Goal: Task Accomplishment & Management: Use online tool/utility

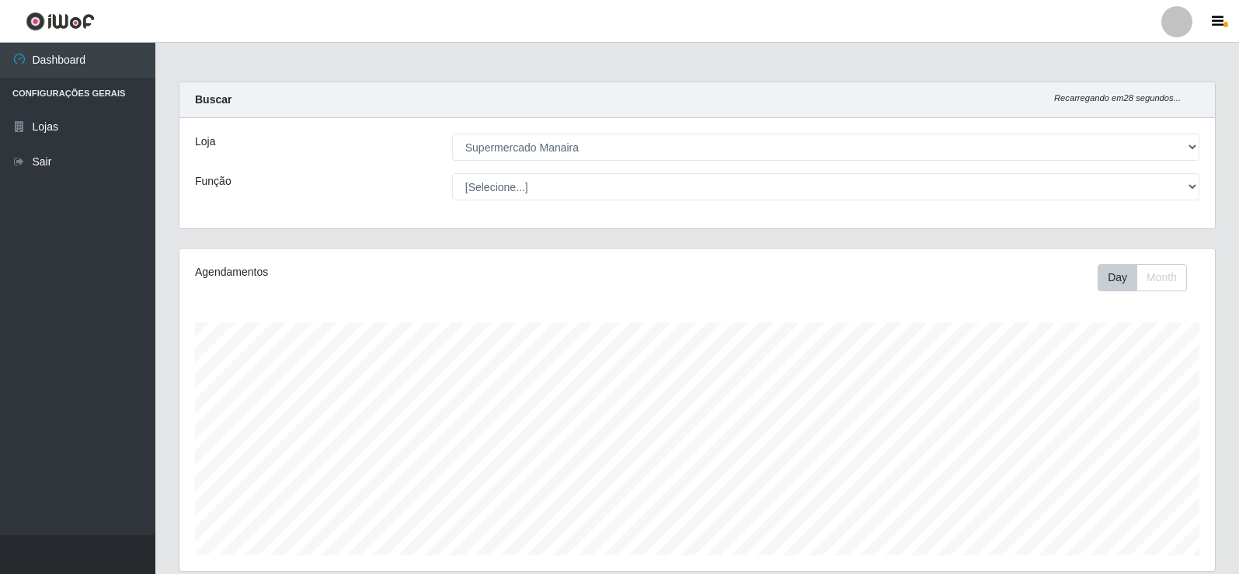
select select "443"
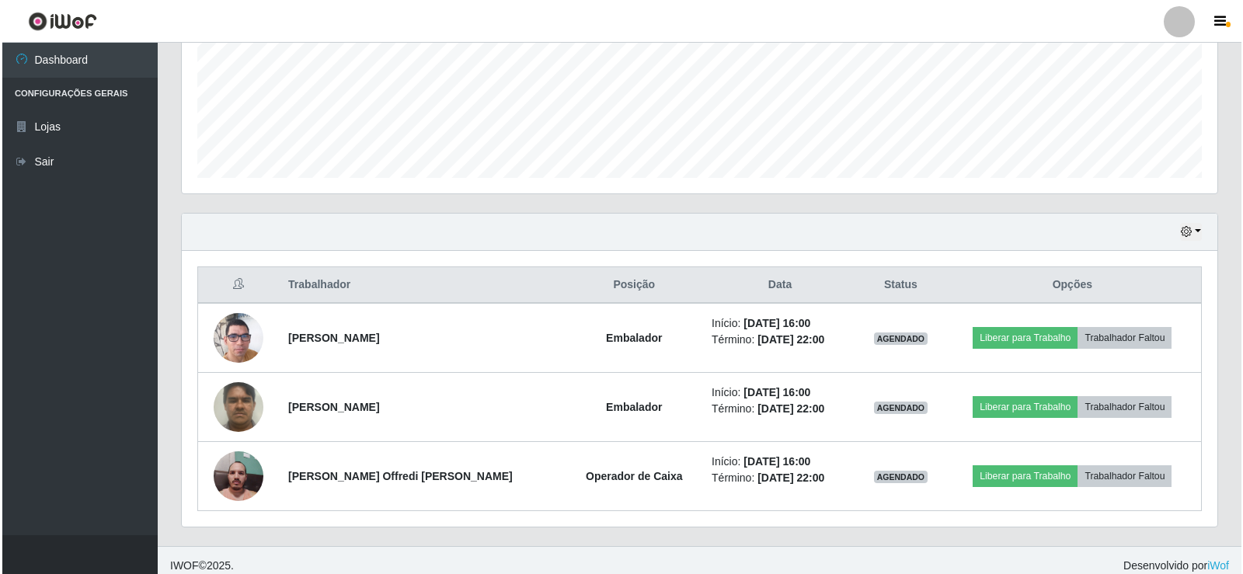
scroll to position [388, 0]
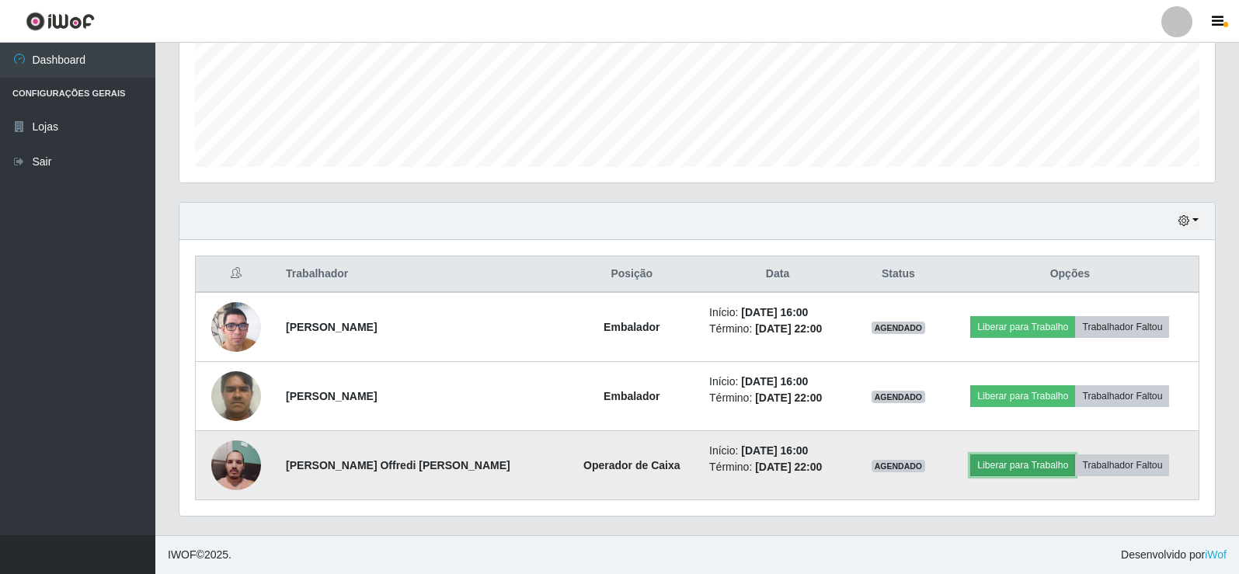
click at [997, 468] on button "Liberar para Trabalho" at bounding box center [1022, 466] width 105 height 22
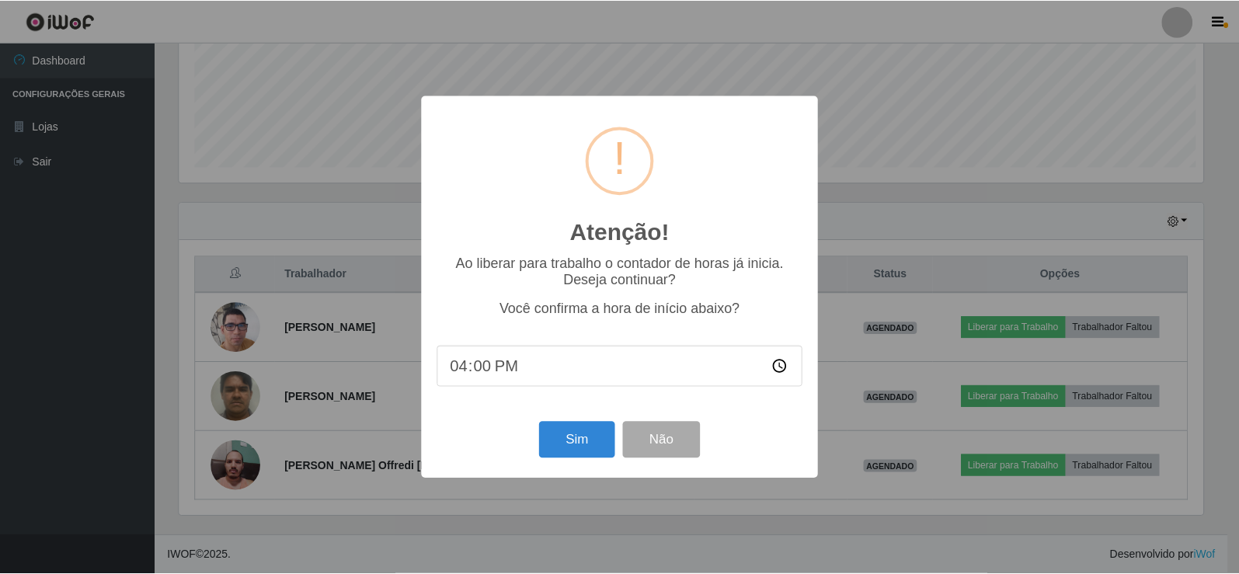
scroll to position [322, 1028]
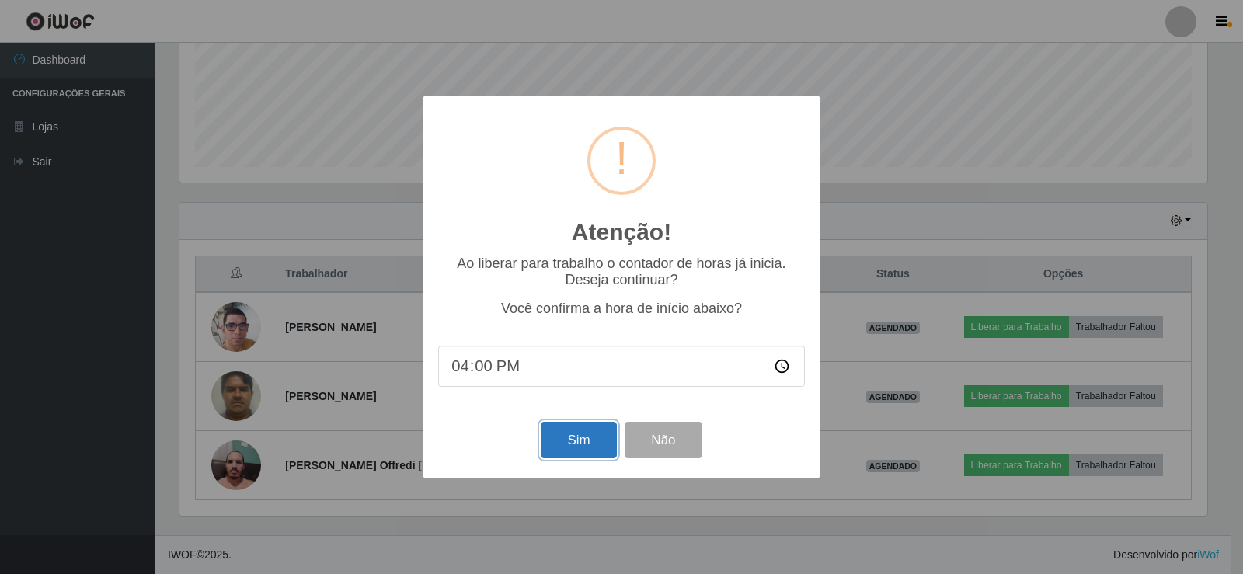
click at [563, 441] on button "Sim" at bounding box center [578, 440] width 75 height 37
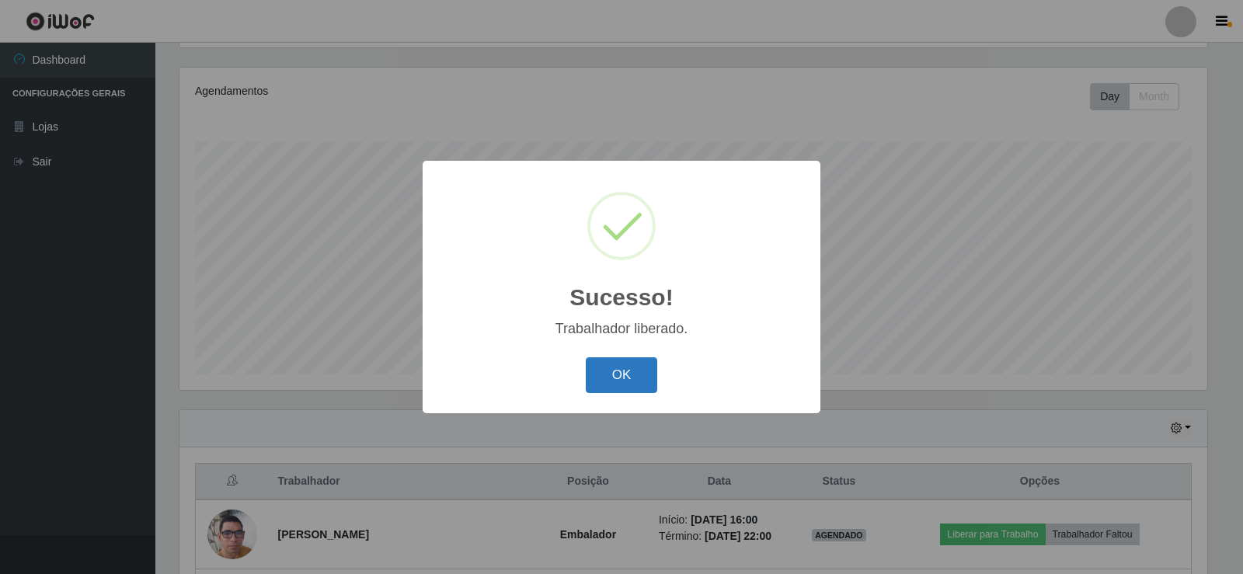
click at [608, 383] on button "OK" at bounding box center [622, 375] width 72 height 37
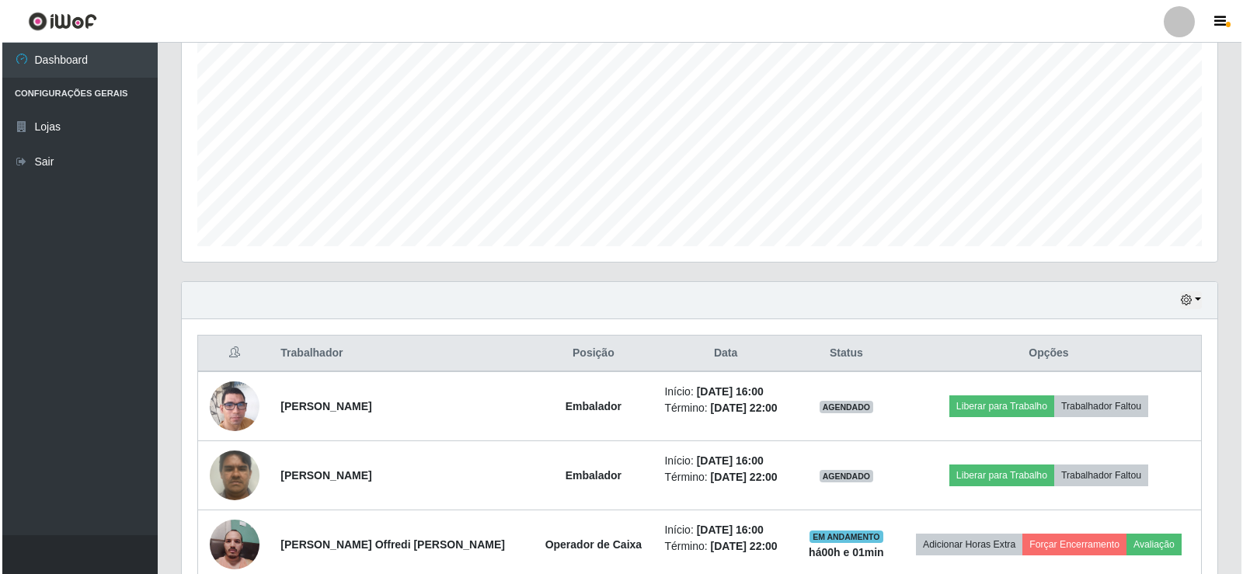
scroll to position [388, 0]
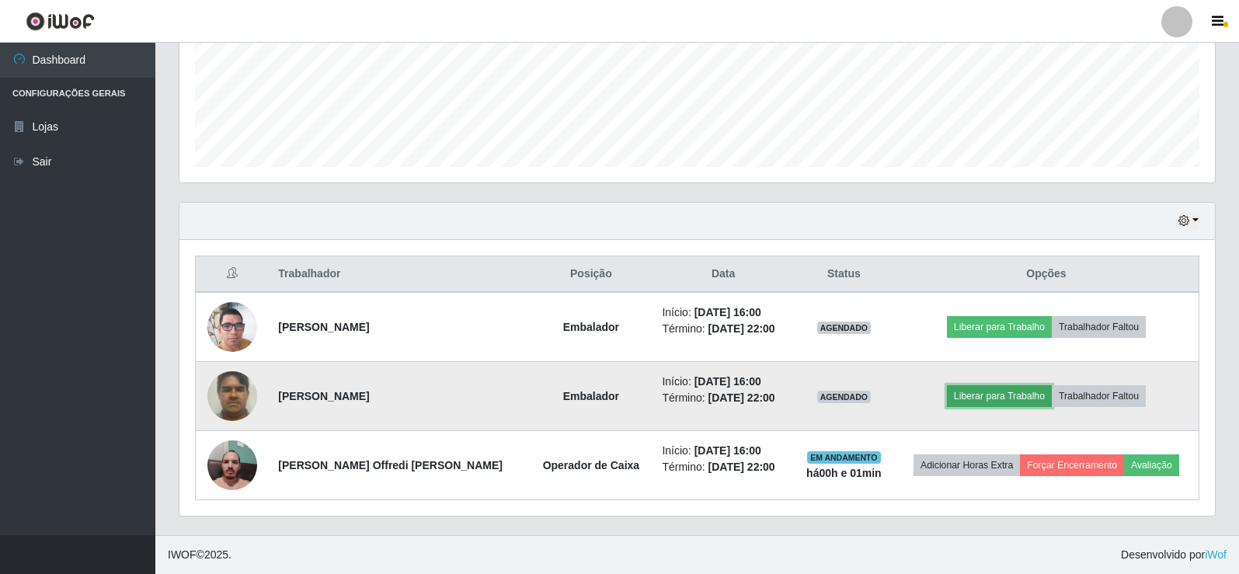
click at [970, 399] on button "Liberar para Trabalho" at bounding box center [999, 396] width 105 height 22
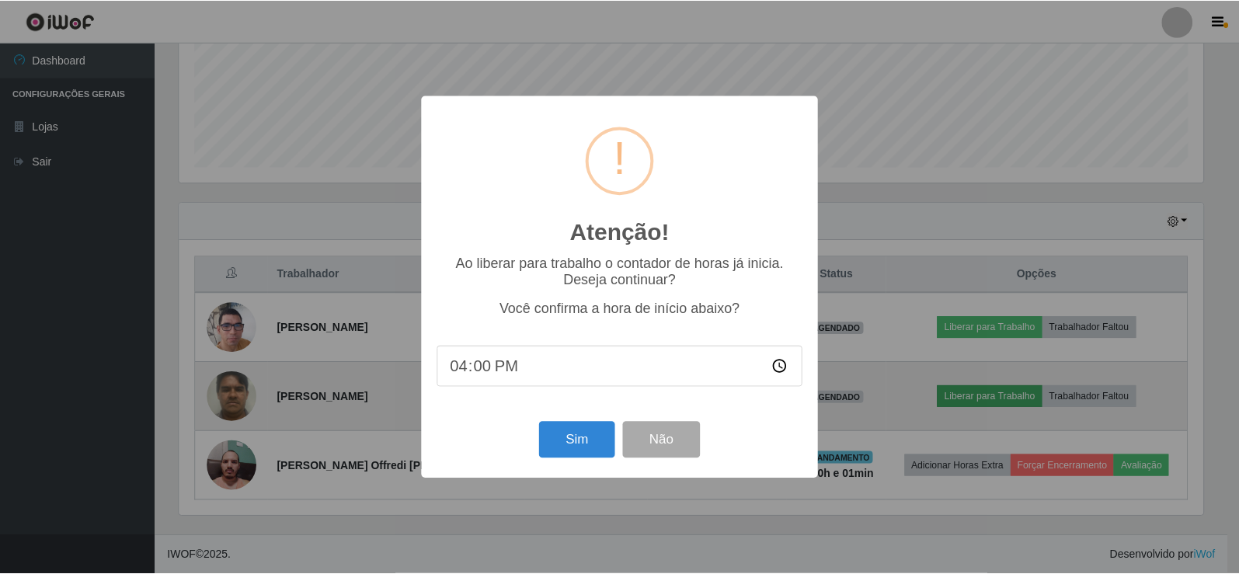
scroll to position [322, 1028]
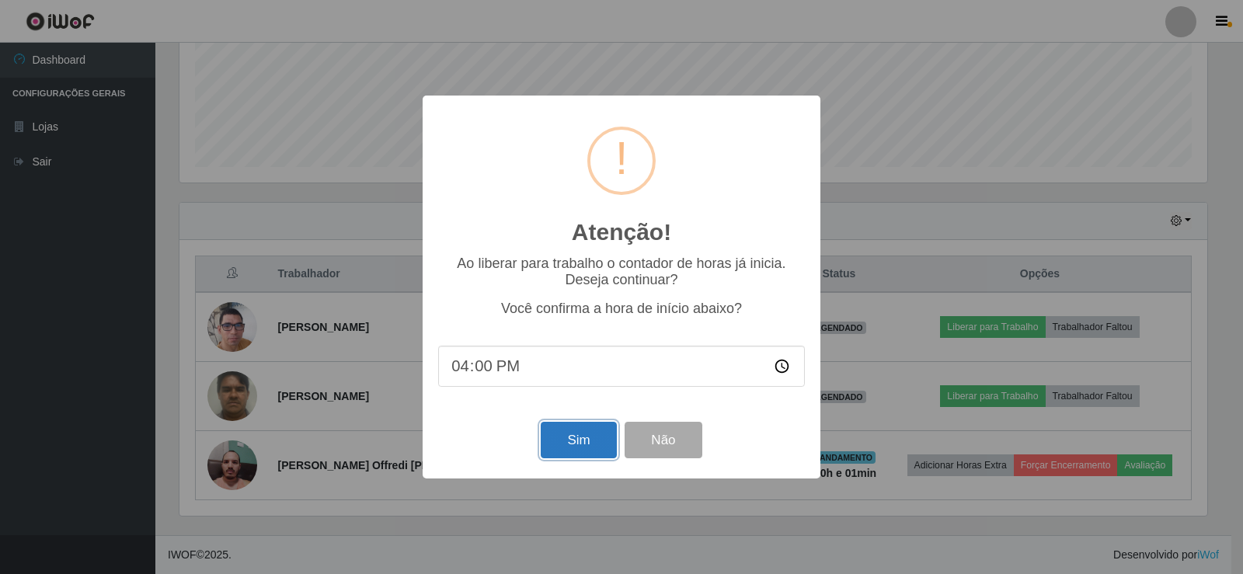
click at [564, 444] on button "Sim" at bounding box center [578, 440] width 75 height 37
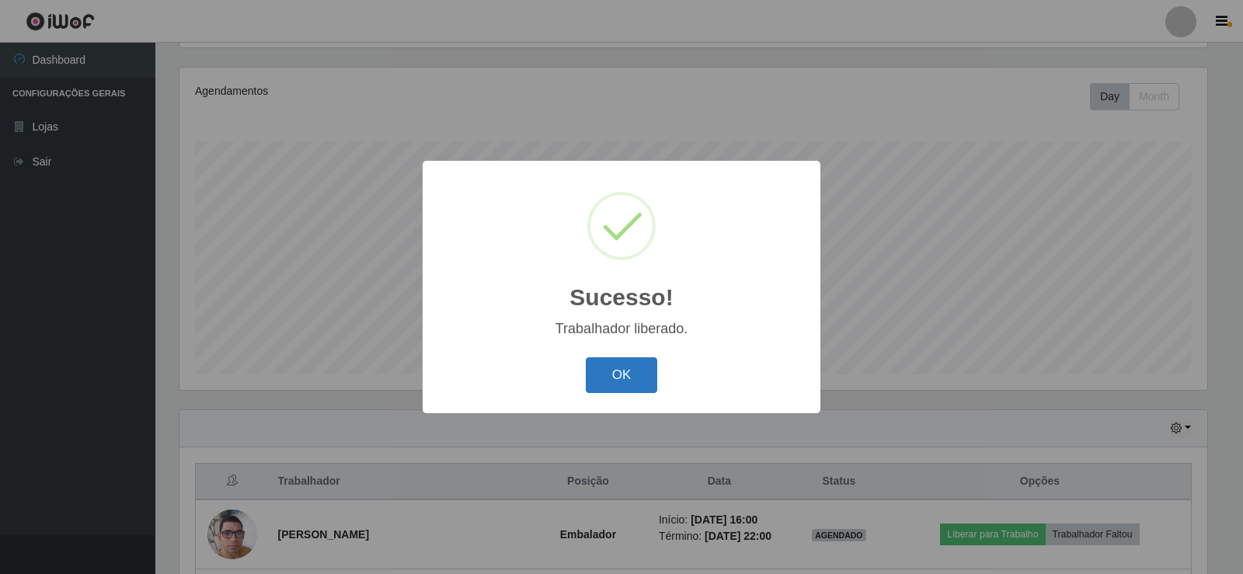
click at [636, 375] on button "OK" at bounding box center [622, 375] width 72 height 37
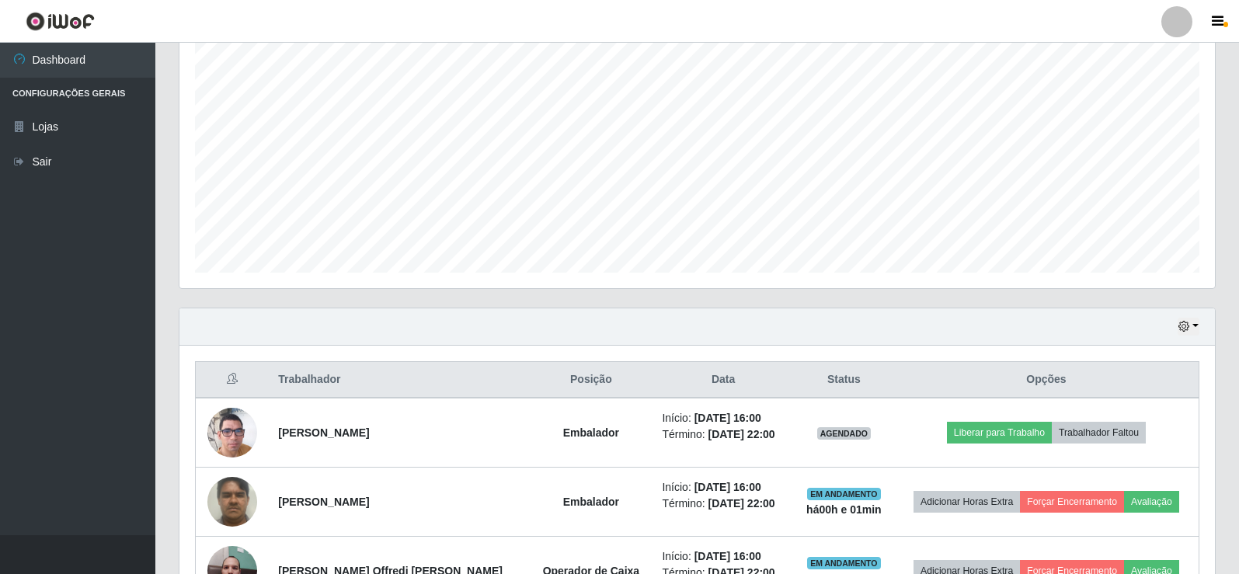
scroll to position [388, 0]
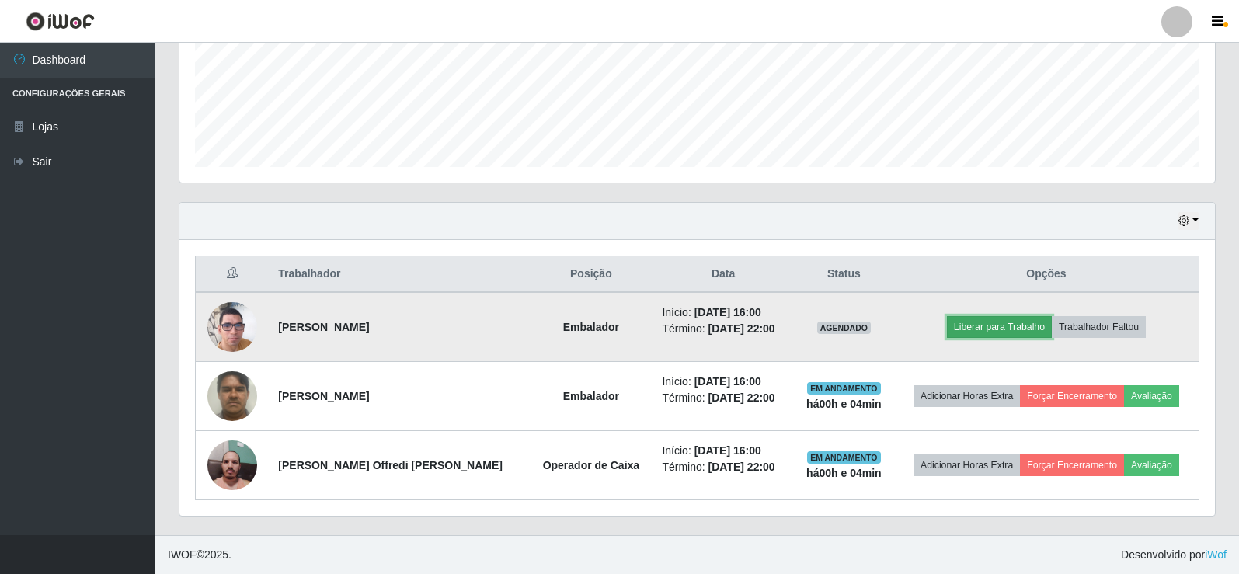
click at [998, 329] on button "Liberar para Trabalho" at bounding box center [999, 327] width 105 height 22
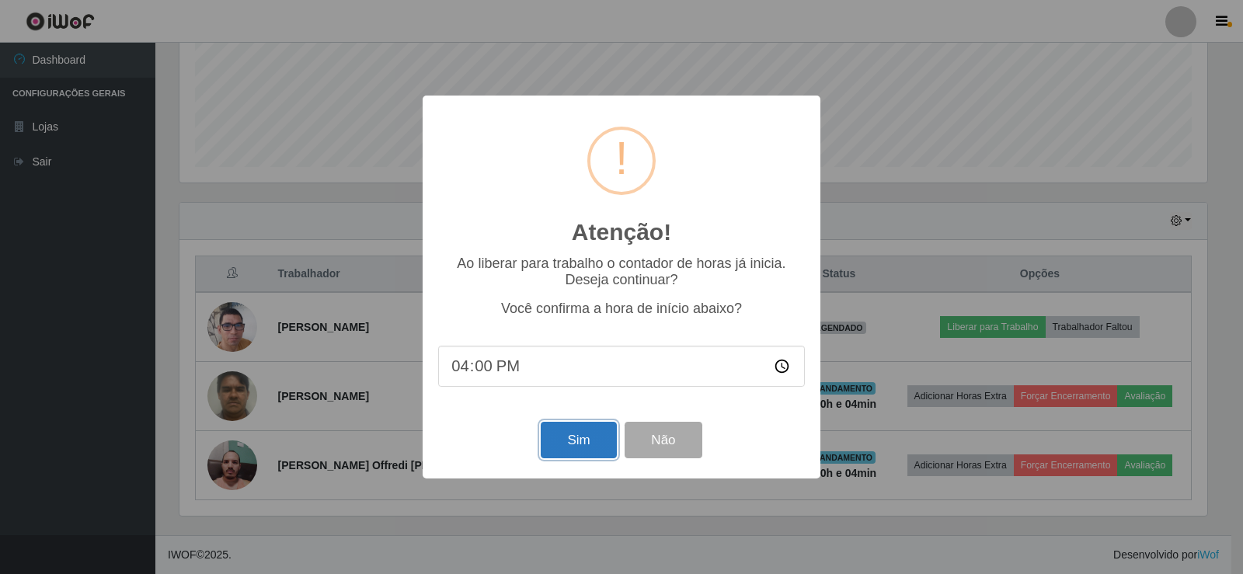
click at [580, 432] on button "Sim" at bounding box center [578, 440] width 75 height 37
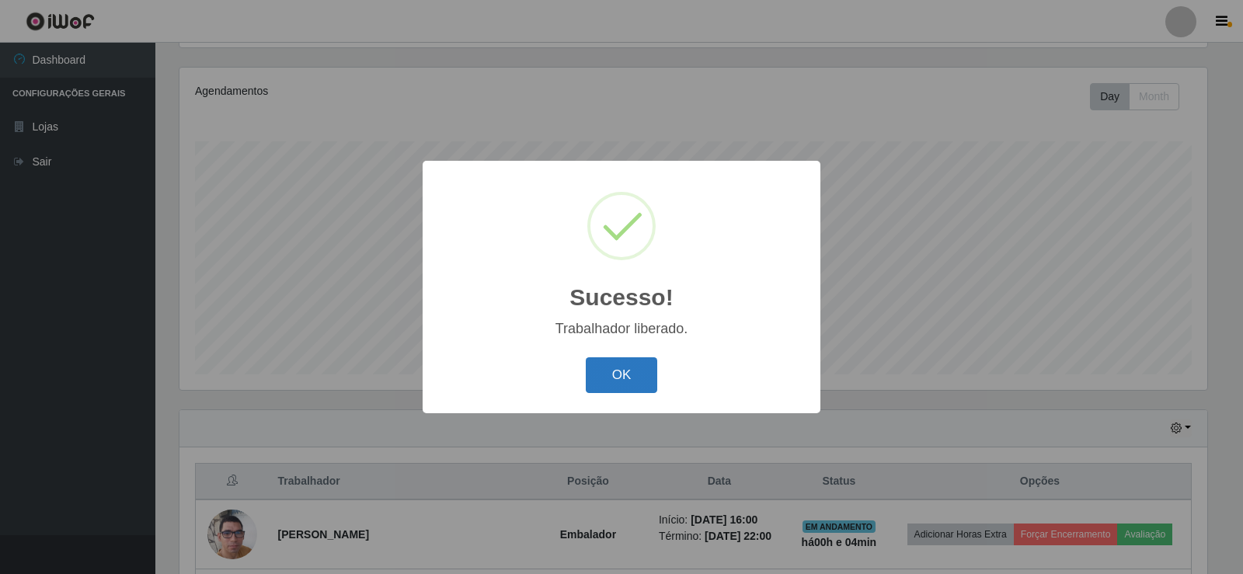
click at [605, 375] on button "OK" at bounding box center [622, 375] width 72 height 37
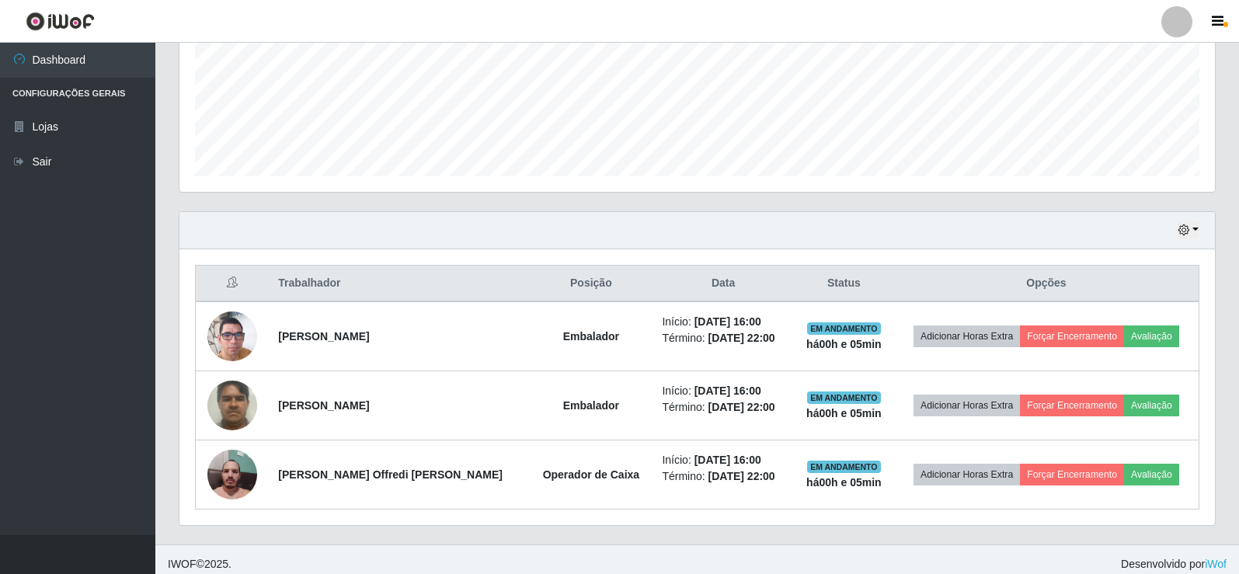
scroll to position [388, 0]
